Goal: Communication & Community: Answer question/provide support

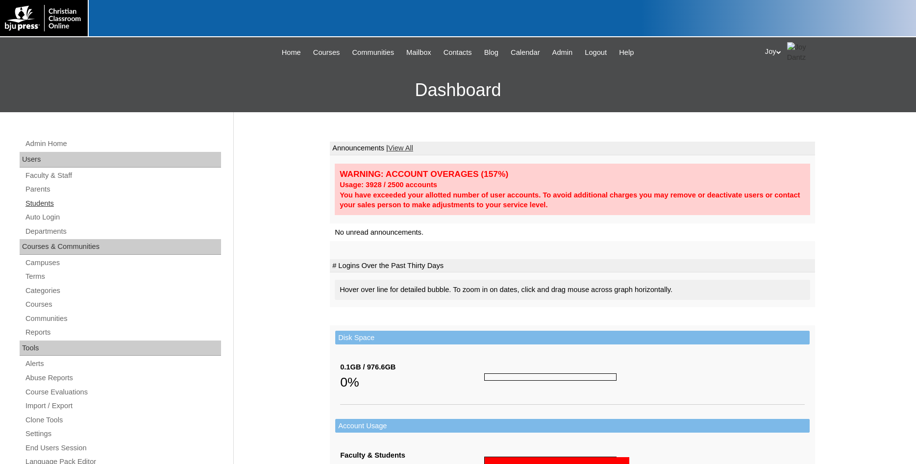
click at [36, 203] on link "Students" at bounding box center [122, 203] width 196 height 12
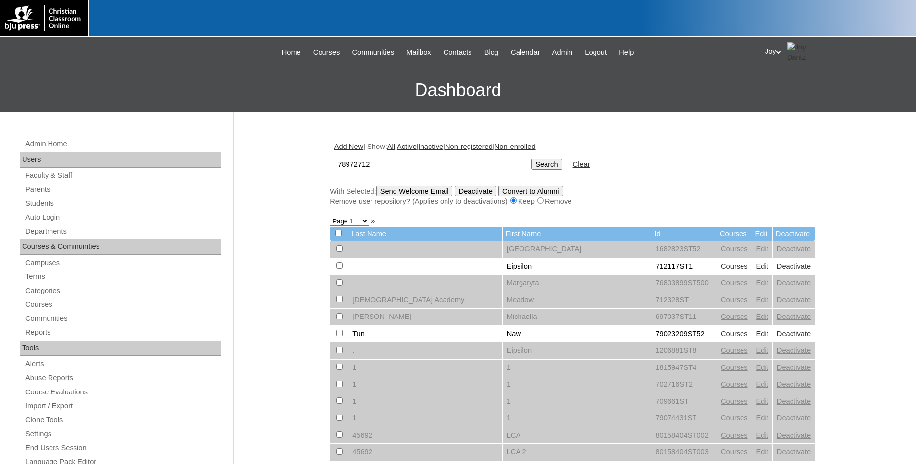
type input "78972712"
click at [532, 167] on input "Search" at bounding box center [546, 164] width 30 height 11
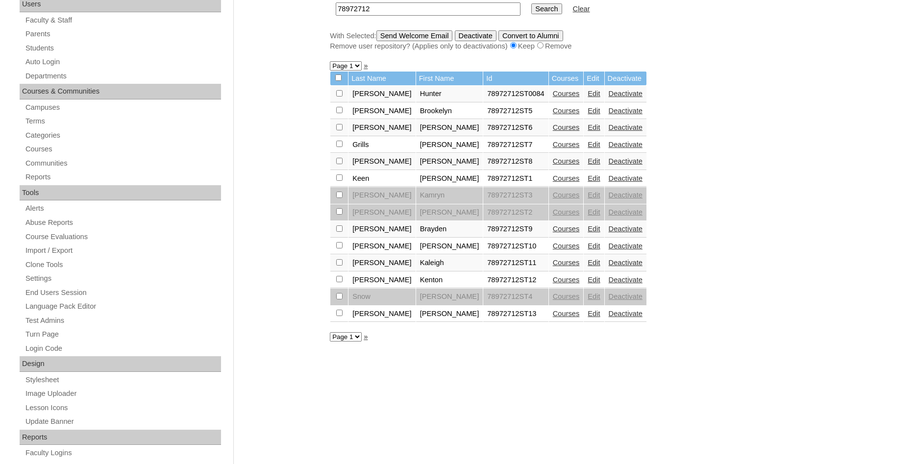
scroll to position [135, 0]
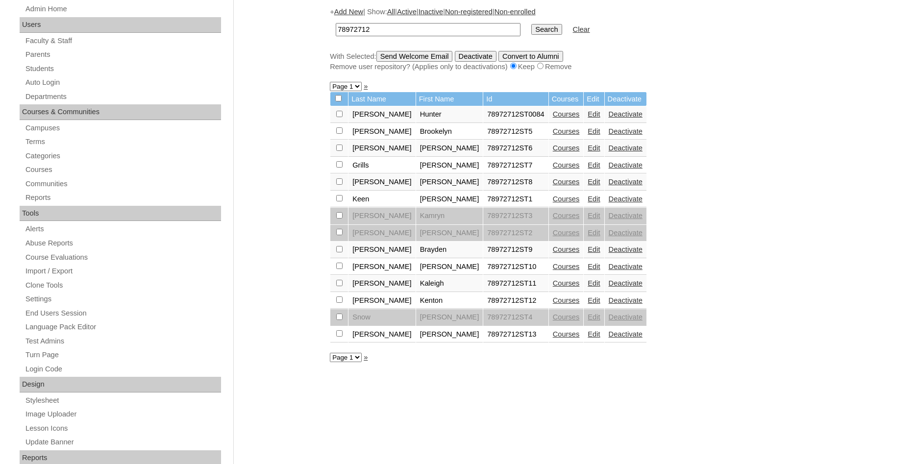
click at [553, 169] on link "Courses" at bounding box center [566, 165] width 27 height 8
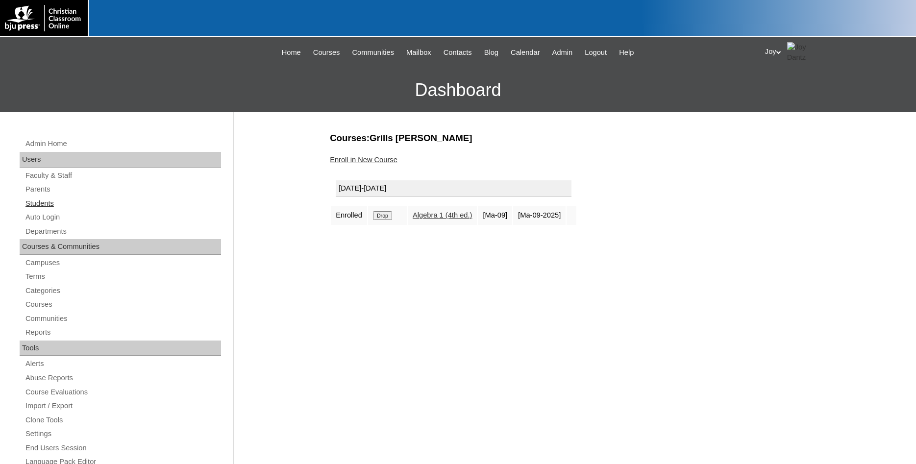
click at [37, 201] on link "Students" at bounding box center [122, 203] width 196 height 12
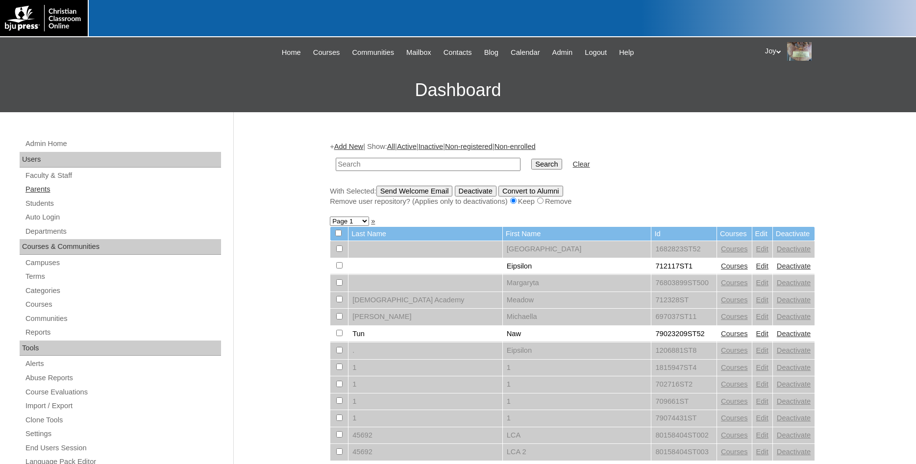
click at [47, 190] on link "Parents" at bounding box center [122, 189] width 196 height 12
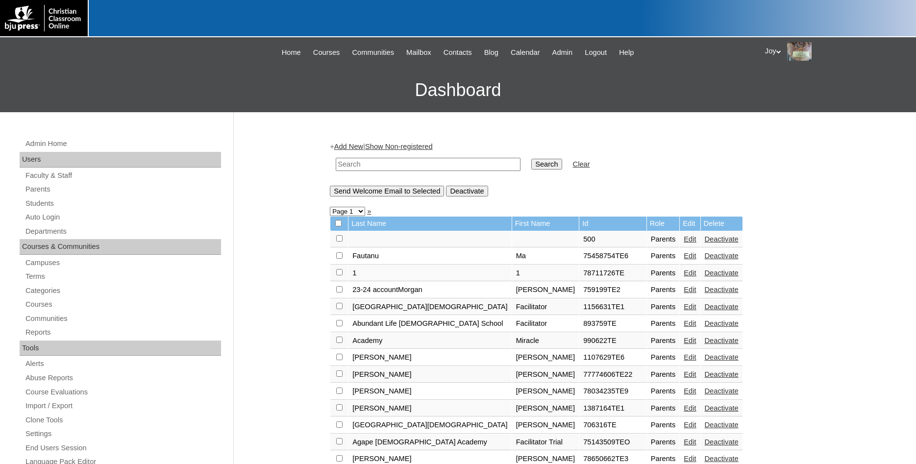
click at [453, 169] on input "text" at bounding box center [428, 164] width 185 height 13
type input "Bree"
click at [531, 159] on input "Search" at bounding box center [546, 164] width 30 height 11
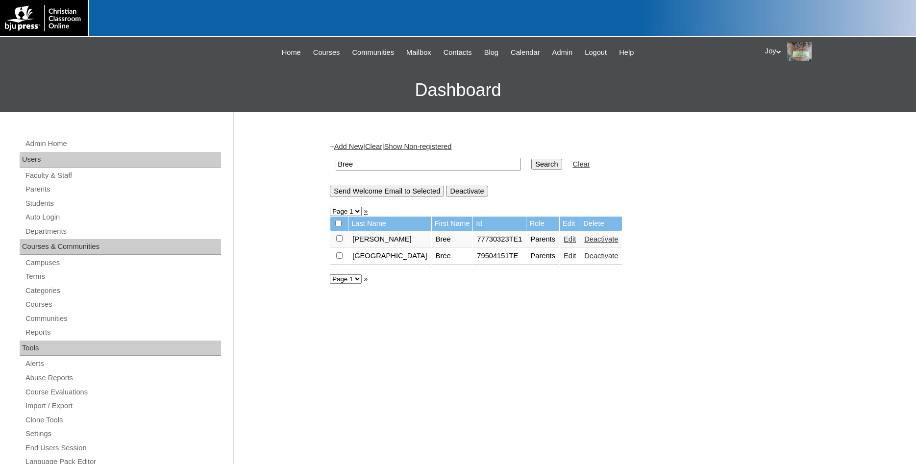
click at [473, 241] on td "77730323TE1" at bounding box center [499, 239] width 53 height 17
drag, startPoint x: 475, startPoint y: 242, endPoint x: 505, endPoint y: 247, distance: 30.9
click at [505, 247] on td "77730323TE1" at bounding box center [499, 239] width 53 height 17
copy td "77730323"
click at [47, 205] on link "Students" at bounding box center [122, 203] width 196 height 12
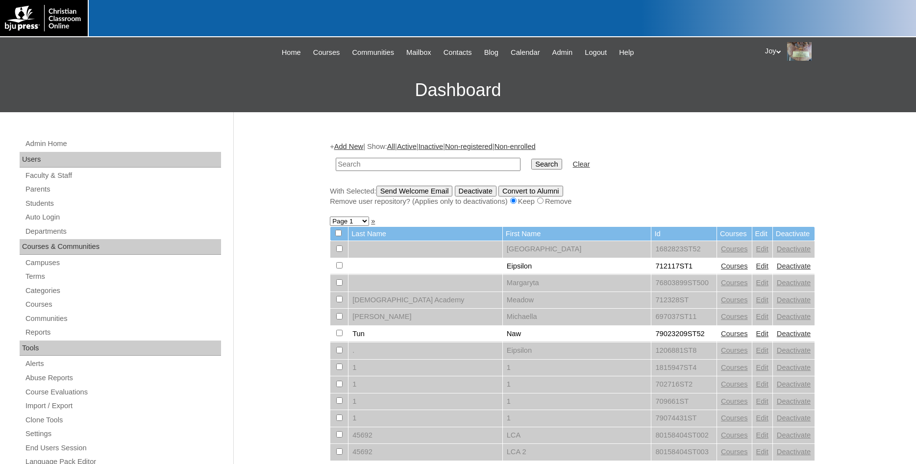
click at [363, 166] on input "text" at bounding box center [428, 164] width 185 height 13
paste input "77730323"
type input "77730323"
click at [531, 164] on input "Search" at bounding box center [546, 164] width 30 height 11
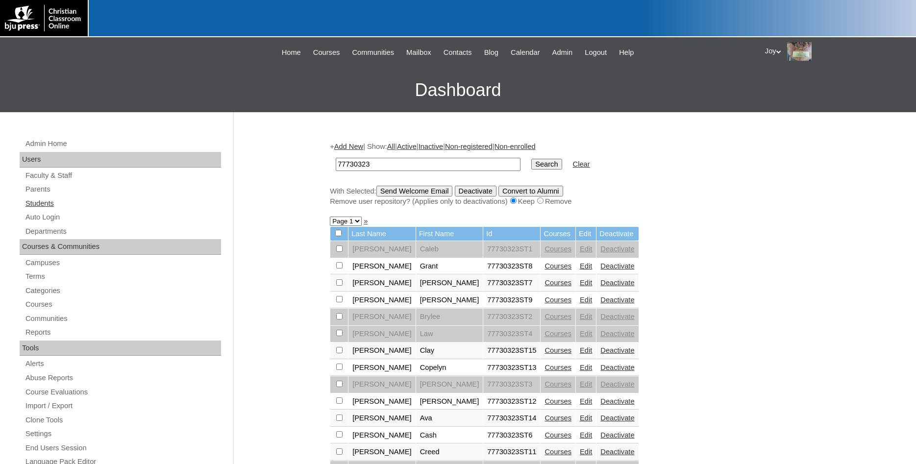
click at [54, 202] on link "Students" at bounding box center [122, 203] width 196 height 12
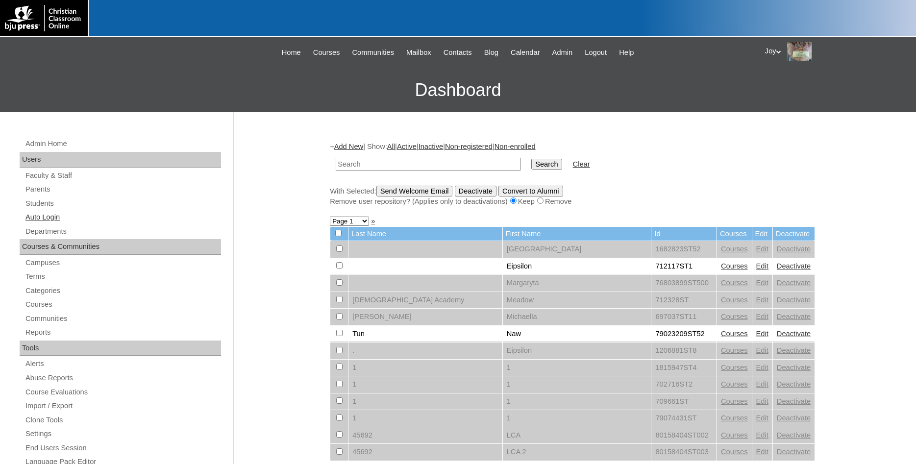
click at [63, 220] on link "Auto Login" at bounding box center [122, 217] width 196 height 12
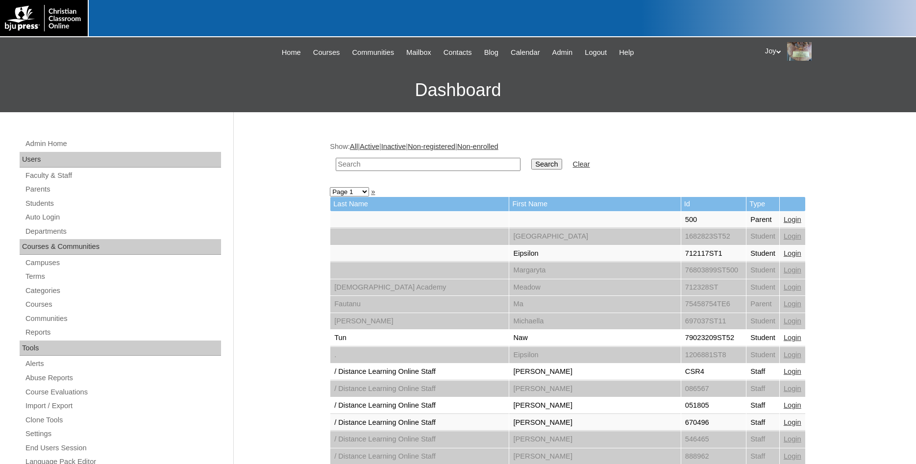
paste input "77730323"
type input "77730323"
click at [55, 202] on link "Students" at bounding box center [122, 203] width 196 height 12
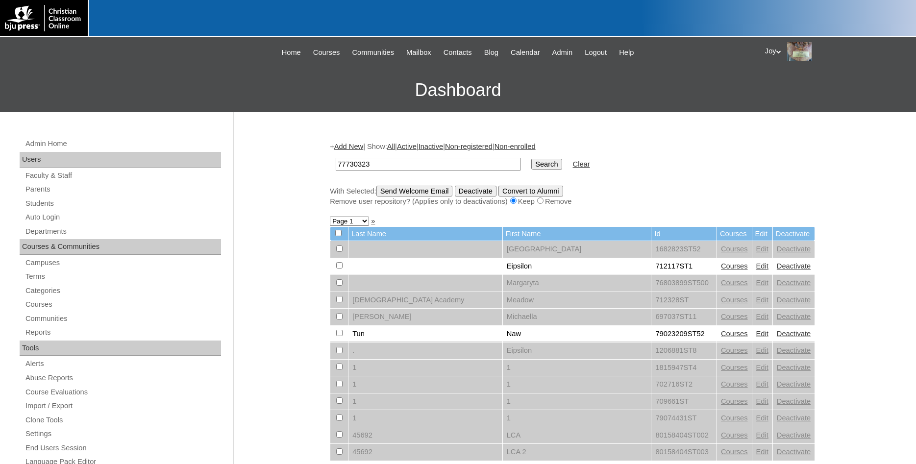
type input "77730323"
click at [531, 168] on input "Search" at bounding box center [546, 164] width 30 height 11
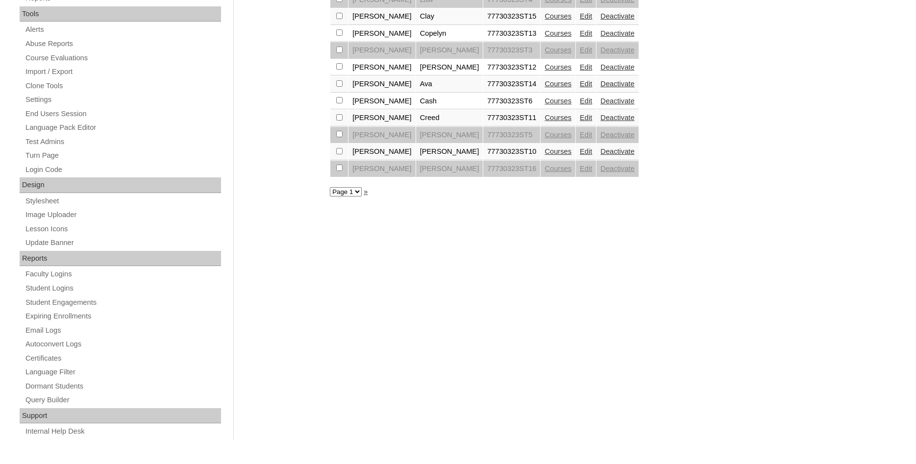
scroll to position [285, 0]
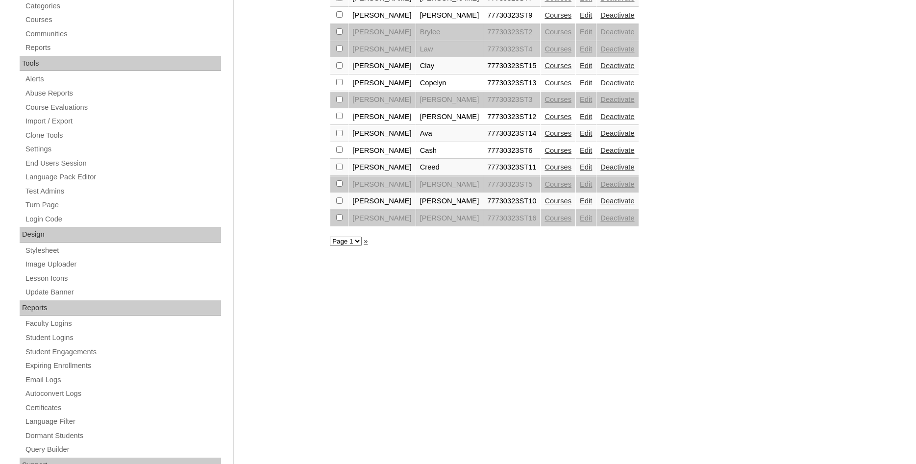
click at [580, 171] on link "Edit" at bounding box center [586, 167] width 12 height 8
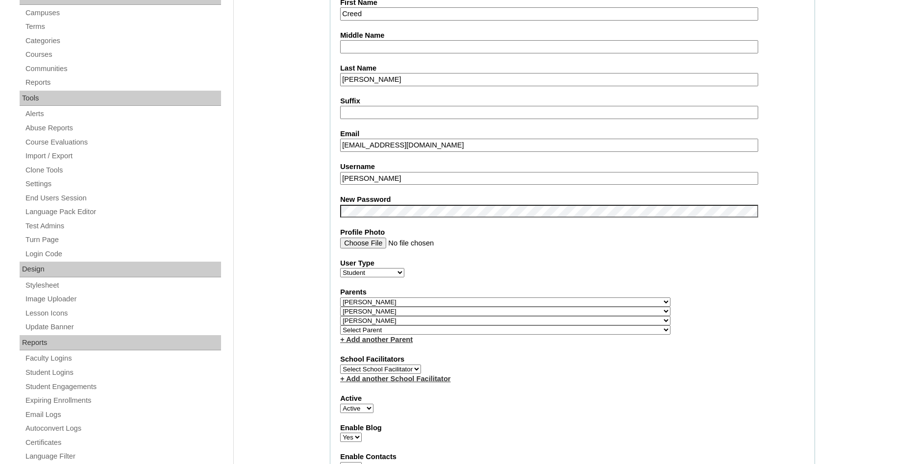
select select
click option "Select Parent" at bounding box center [0, 0] width 0 height 0
select select
click option "Select Parent" at bounding box center [0, 0] width 0 height 0
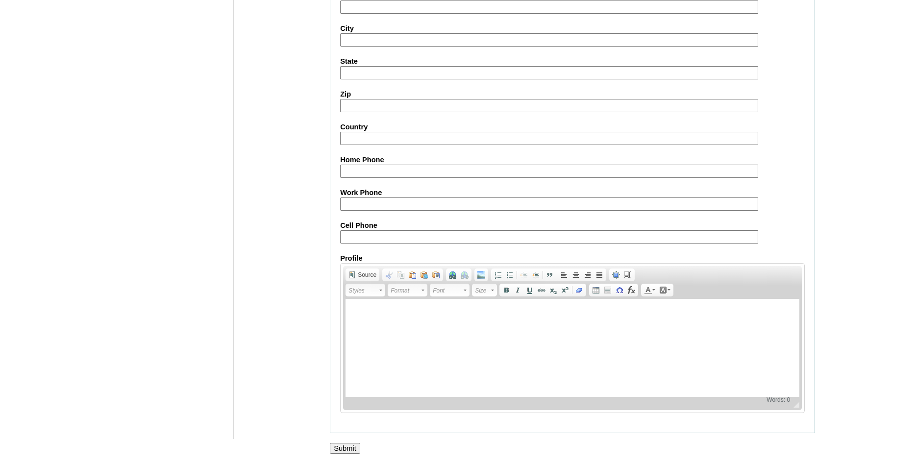
scroll to position [1068, 0]
click at [348, 447] on input "Submit" at bounding box center [345, 448] width 30 height 11
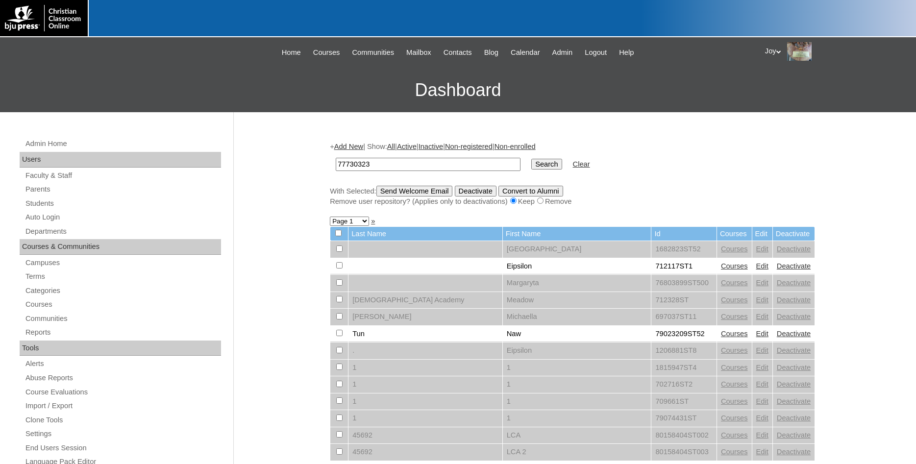
type input "77730323"
click at [531, 168] on input "Search" at bounding box center [546, 164] width 30 height 11
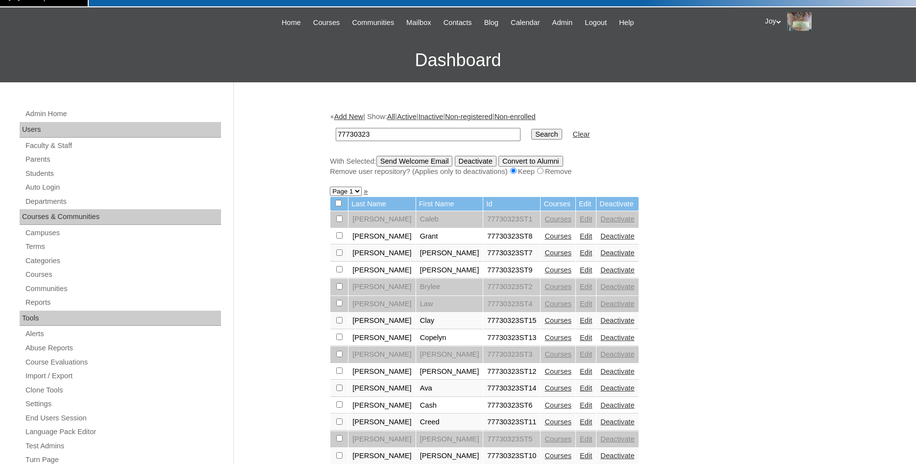
scroll to position [50, 0]
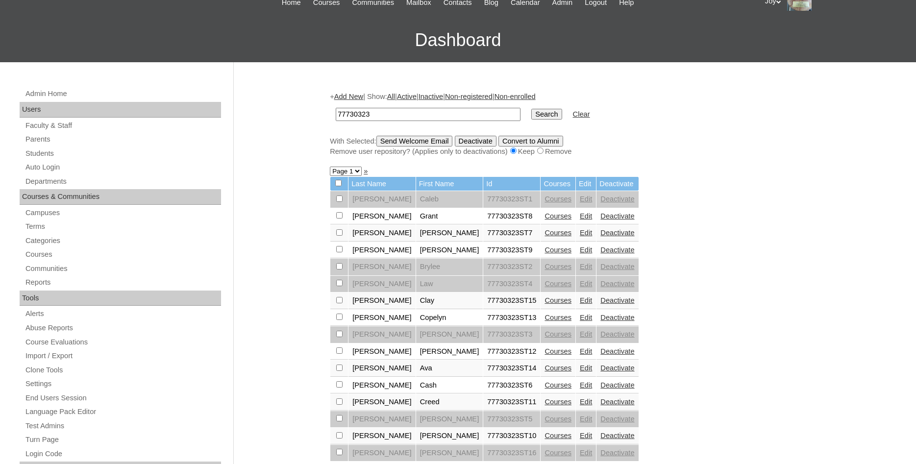
click at [580, 389] on link "Edit" at bounding box center [586, 385] width 12 height 8
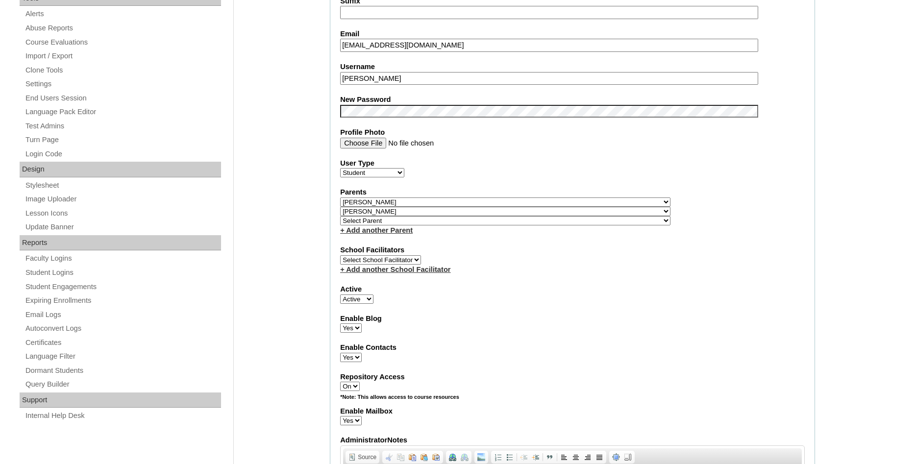
click at [340, 197] on select "Select Parent , Fautanu, Ma 1, 1 23-24 accountMorgan, Jason 6th Street Mennonit…" at bounding box center [505, 201] width 330 height 9
select select
click option "Select Parent" at bounding box center [0, 0] width 0 height 0
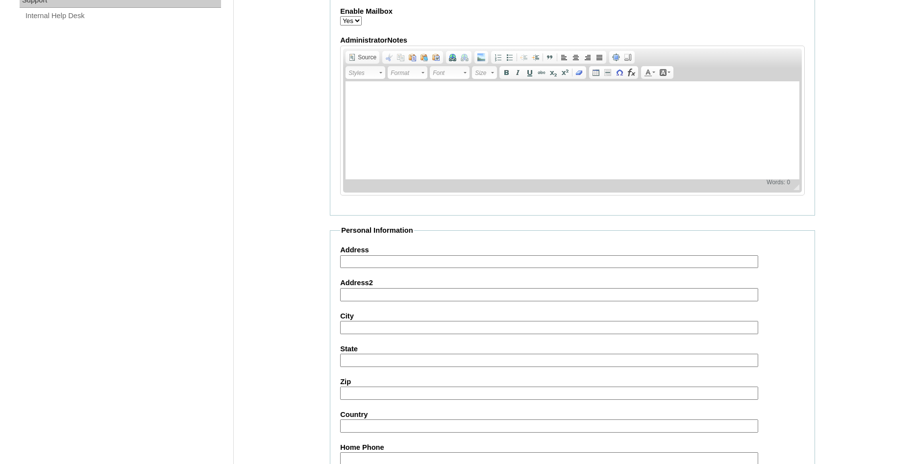
scroll to position [1057, 0]
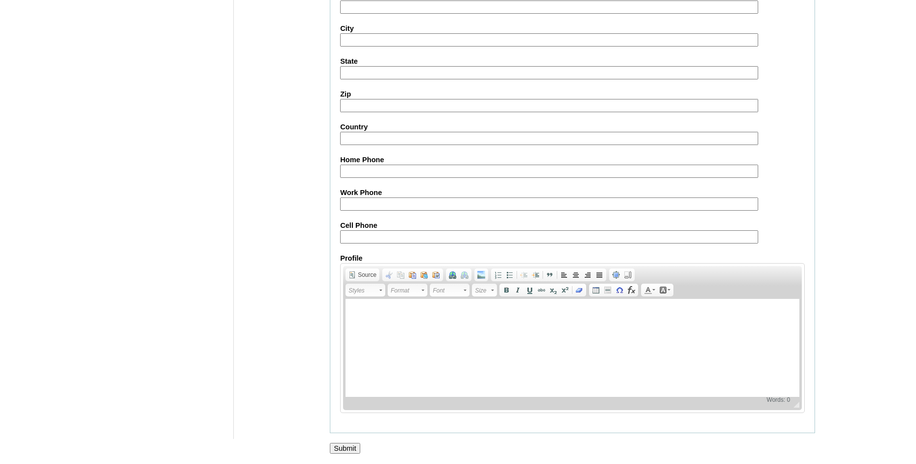
click at [333, 449] on input "Submit" at bounding box center [345, 448] width 30 height 11
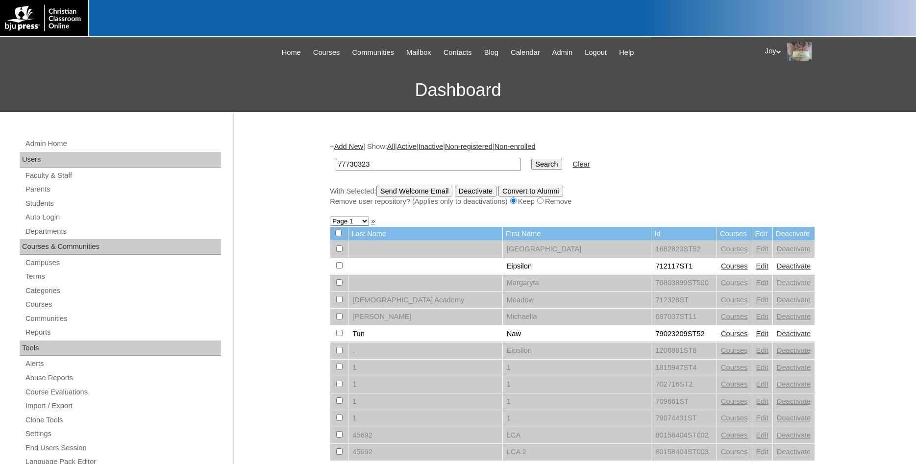
type input "77730323"
click at [542, 169] on input "Search" at bounding box center [546, 164] width 30 height 11
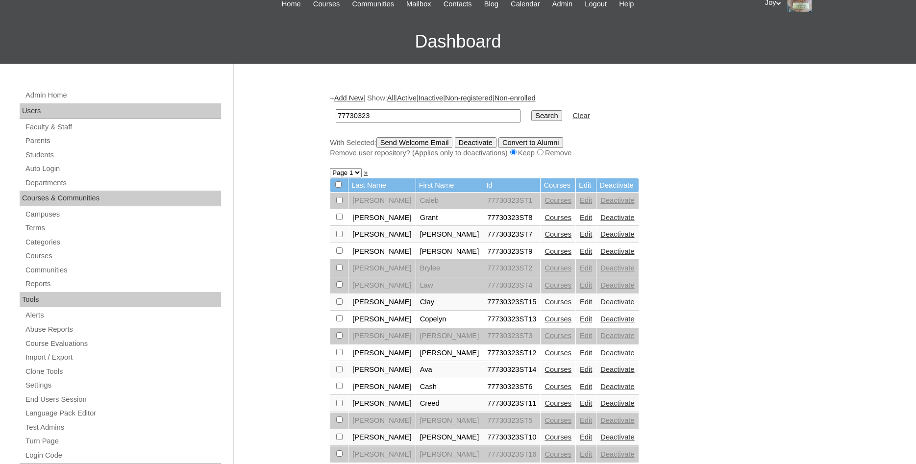
scroll to position [200, 0]
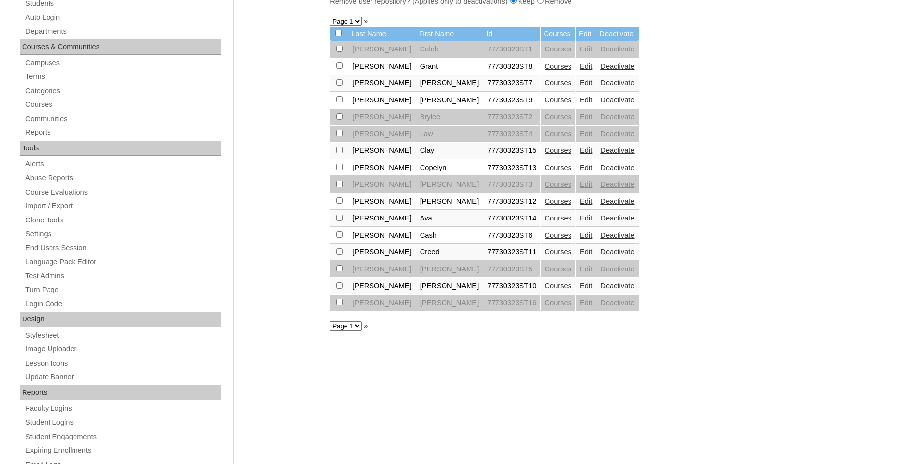
click at [580, 104] on link "Edit" at bounding box center [586, 100] width 12 height 8
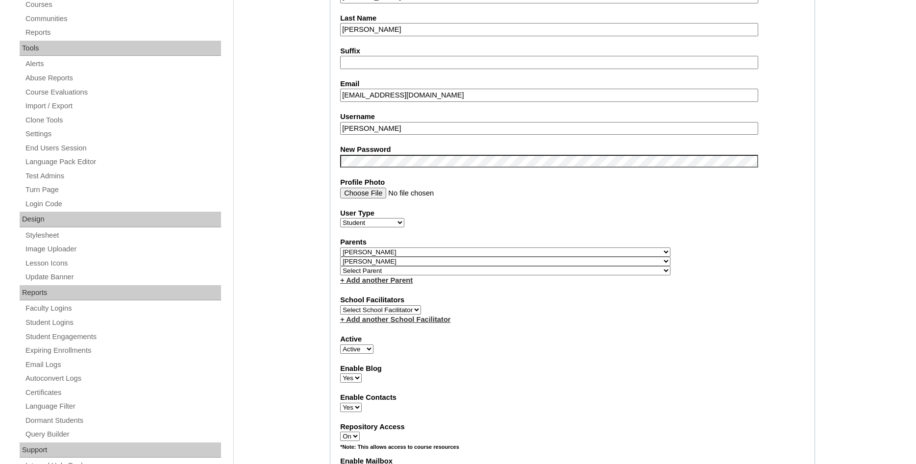
select select
click option "Select Parent" at bounding box center [0, 0] width 0 height 0
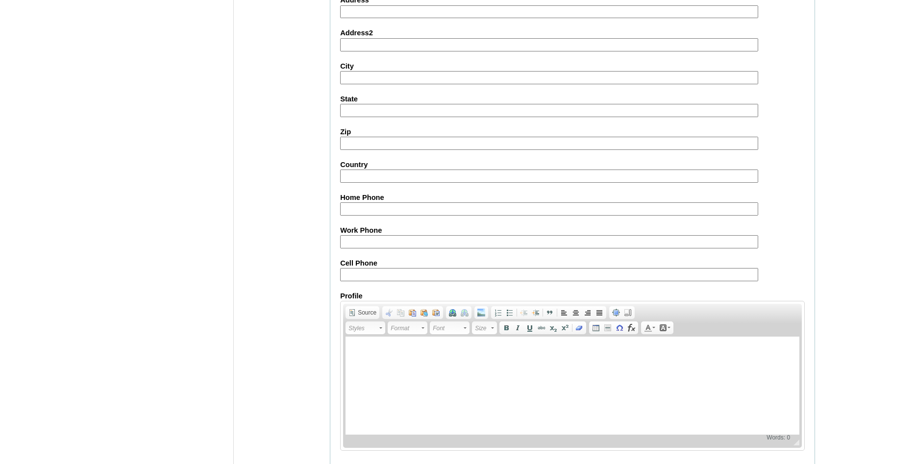
scroll to position [1057, 0]
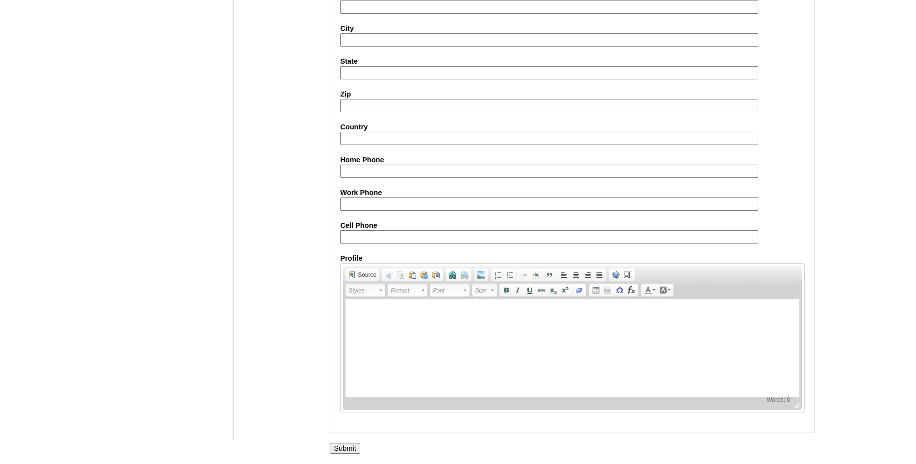
click at [339, 447] on input "Submit" at bounding box center [345, 448] width 30 height 11
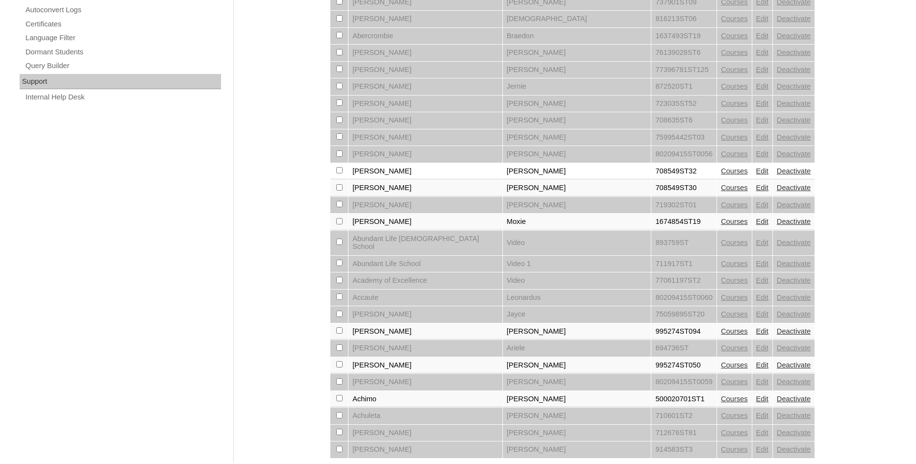
scroll to position [468, 0]
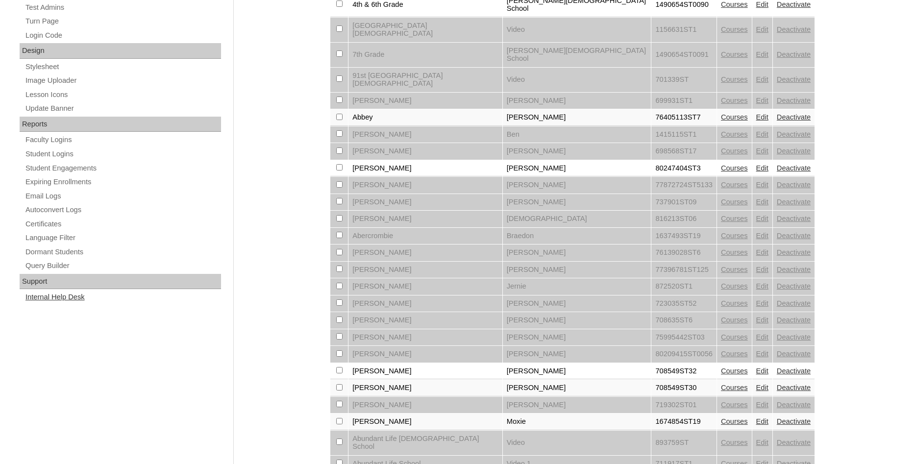
click at [48, 303] on link "Internal Help Desk" at bounding box center [122, 297] width 196 height 12
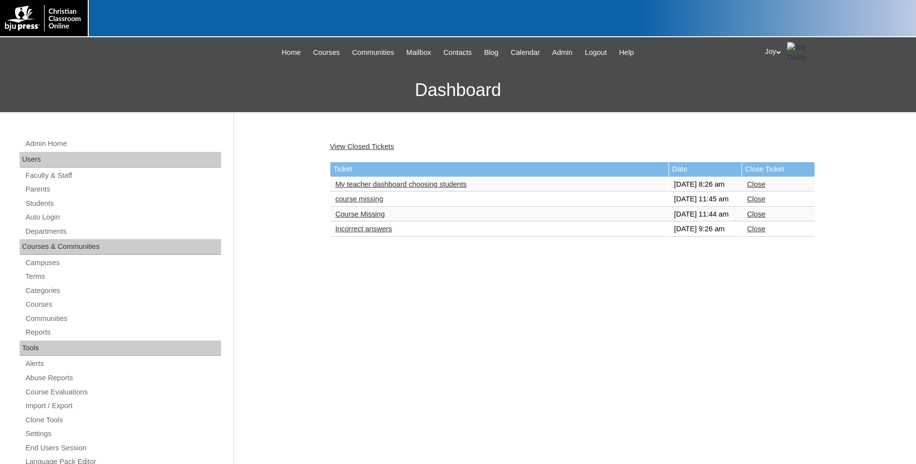
click at [369, 233] on link "Incorrect answers" at bounding box center [363, 229] width 57 height 8
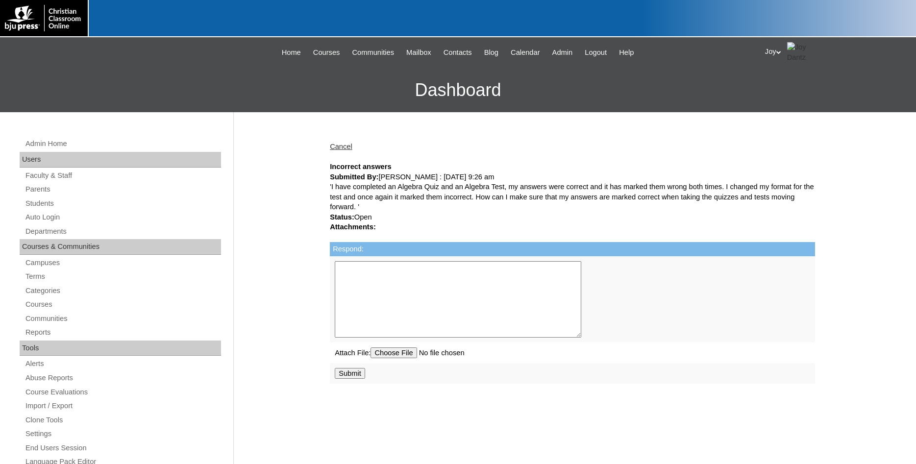
click at [406, 262] on td at bounding box center [572, 299] width 485 height 86
click at [389, 292] on textarea "Respond:" at bounding box center [458, 299] width 246 height 76
type textarea "Please contact your facilitator to correct these tests and quizzes."
click at [358, 379] on input "Submit" at bounding box center [350, 373] width 30 height 11
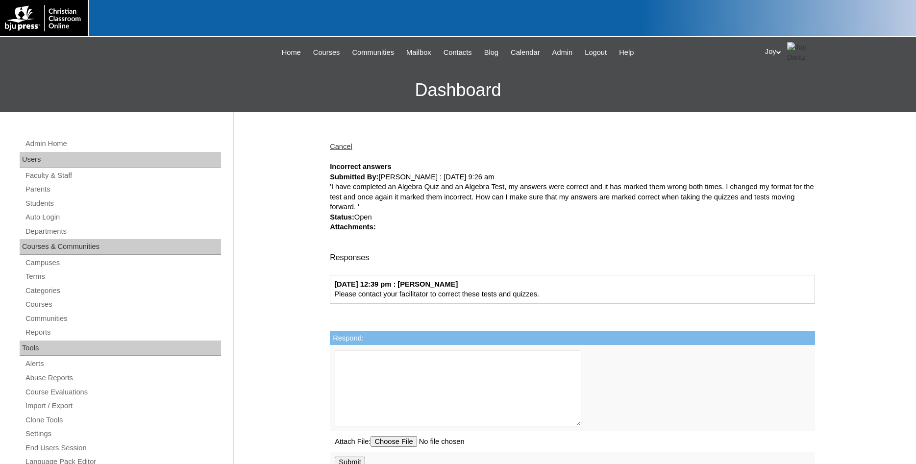
click at [339, 149] on link "Cancel" at bounding box center [341, 147] width 23 height 8
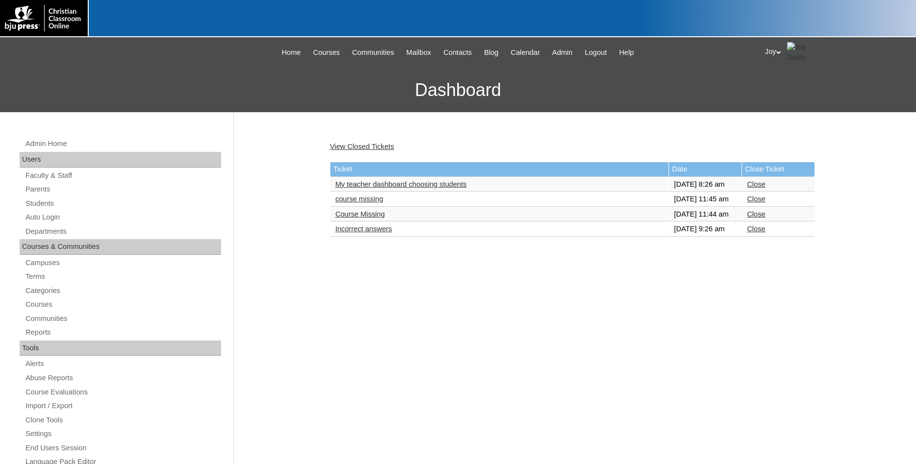
click at [348, 218] on link "Course Missing" at bounding box center [359, 214] width 49 height 8
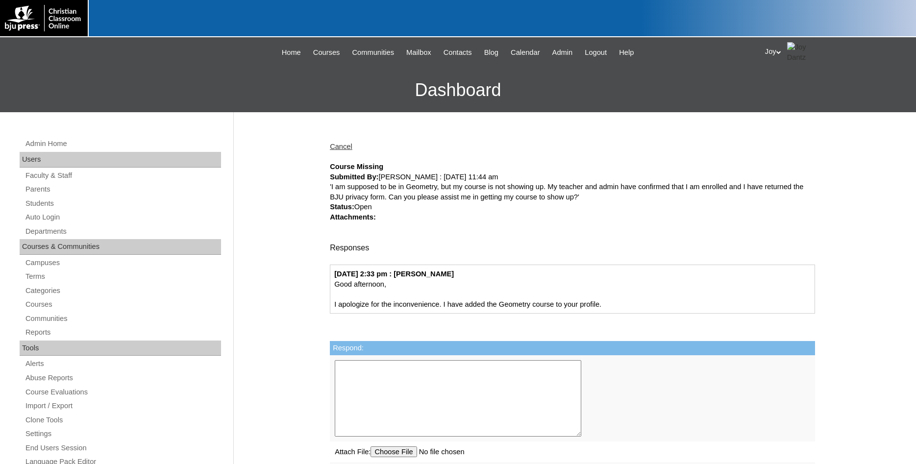
click at [344, 144] on link "Cancel" at bounding box center [341, 147] width 23 height 8
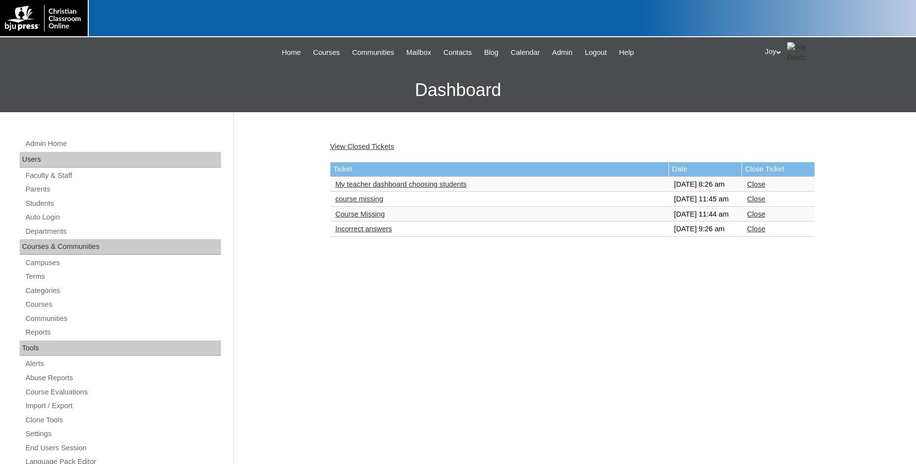
click at [753, 218] on link "Close" at bounding box center [756, 214] width 18 height 8
click at [367, 203] on link "course missing" at bounding box center [359, 199] width 48 height 8
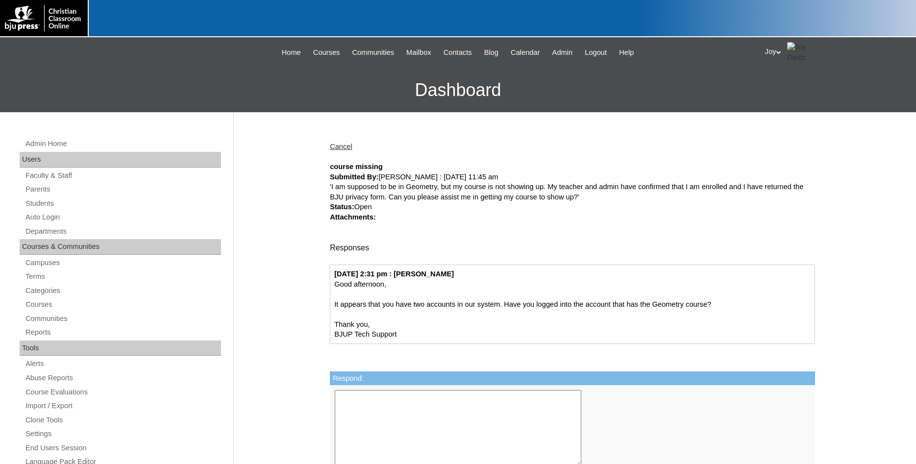
click at [340, 149] on link "Cancel" at bounding box center [341, 147] width 23 height 8
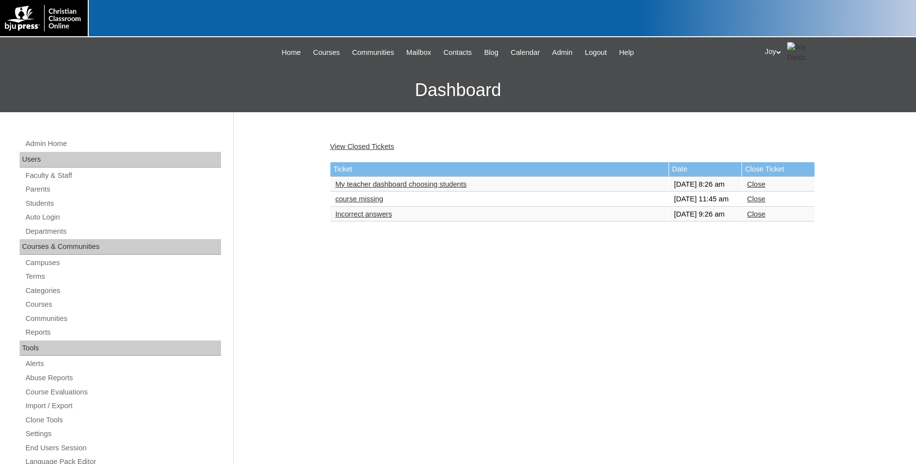
click at [761, 203] on link "Close" at bounding box center [756, 199] width 18 height 8
click at [466, 188] on link "My teacher dashboard choosing students" at bounding box center [400, 184] width 131 height 8
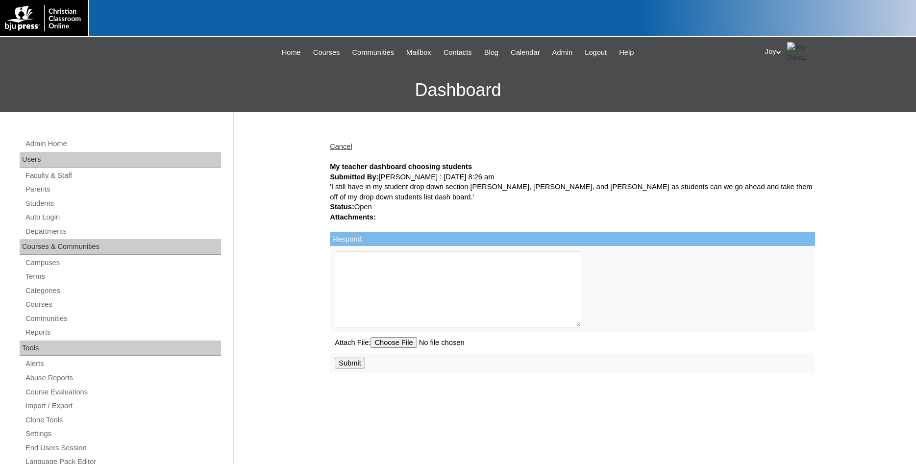
click at [405, 280] on textarea "Respond:" at bounding box center [458, 289] width 246 height 76
type textarea "I have removed these students from your dashboard."
click at [360, 368] on input "Submit" at bounding box center [350, 363] width 30 height 11
